Goal: Find specific page/section: Find specific page/section

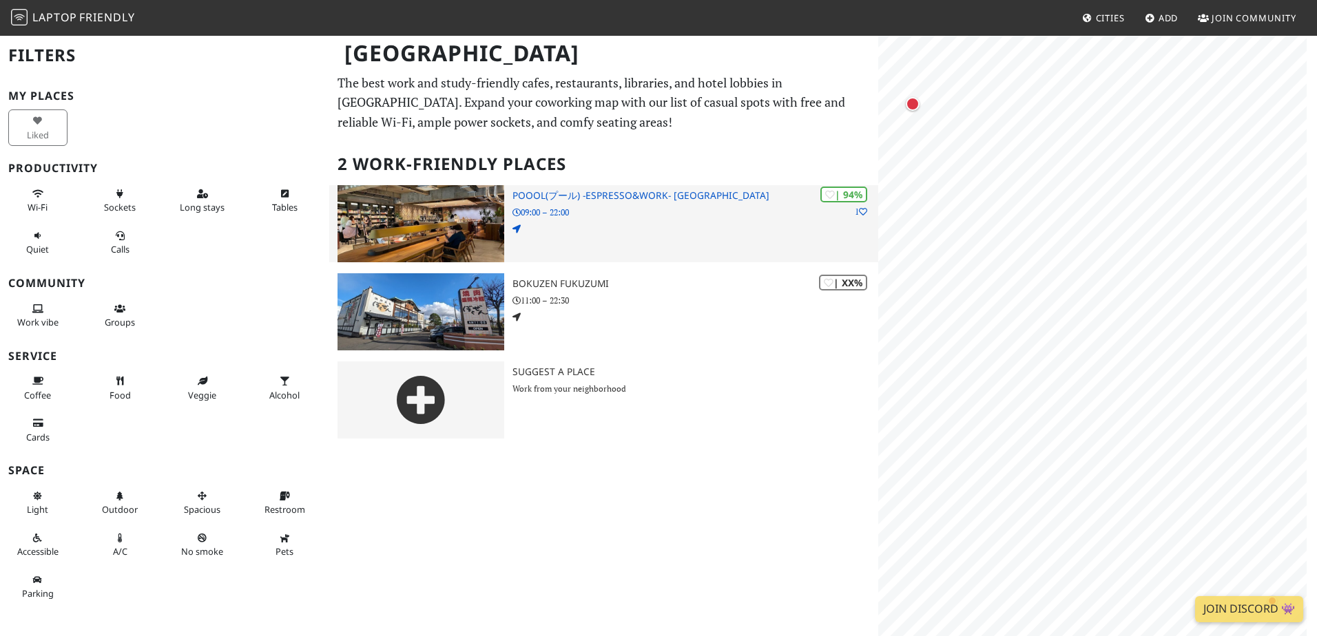
click at [643, 198] on h3 "poool(プール) -Espresso&Work- [GEOGRAPHIC_DATA]" at bounding box center [695, 196] width 366 height 12
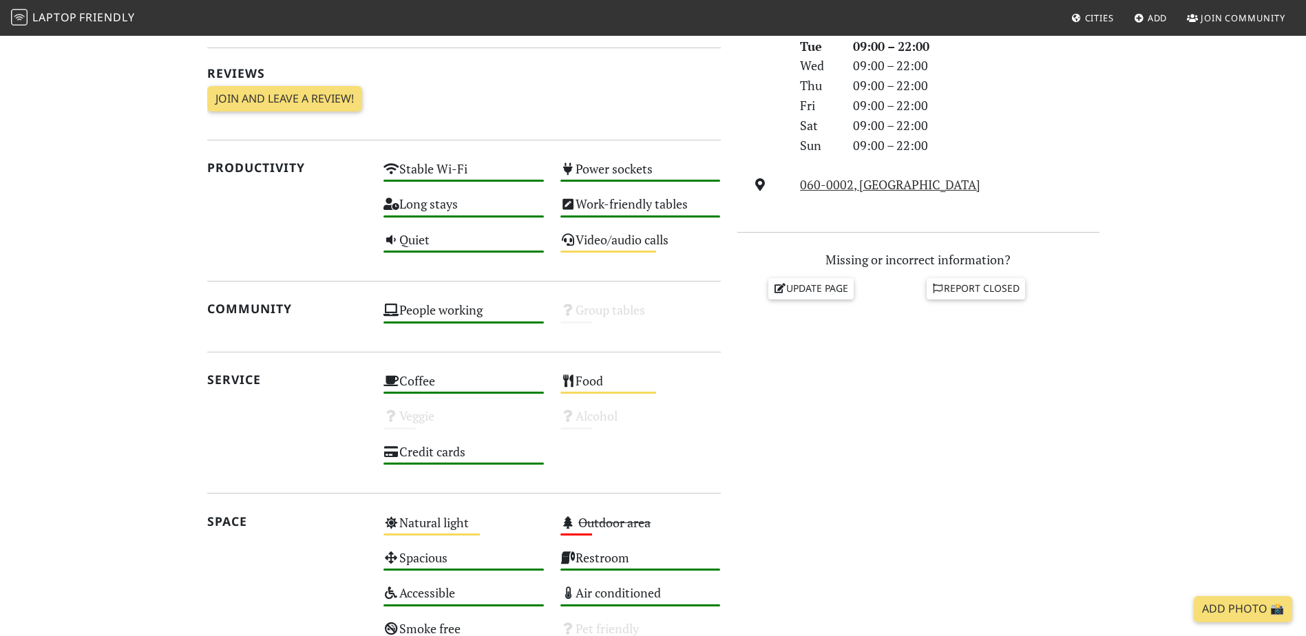
scroll to position [422, 0]
click at [849, 181] on link "060-0002, [GEOGRAPHIC_DATA]" at bounding box center [890, 184] width 180 height 17
